Goal: Task Accomplishment & Management: Manage account settings

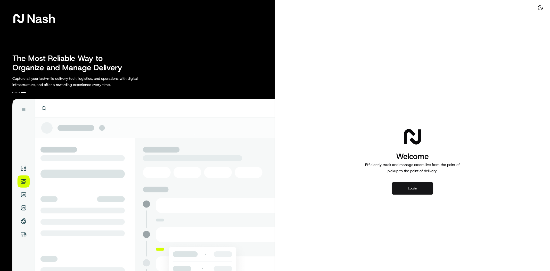
click at [412, 187] on button "Log in" at bounding box center [412, 188] width 41 height 12
